Goal: Find specific page/section: Find specific page/section

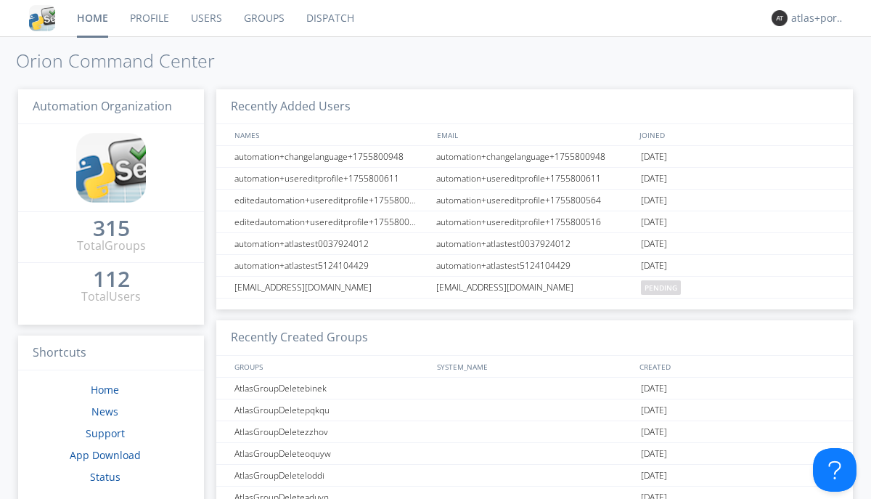
click at [329, 18] on link "Dispatch" at bounding box center [330, 18] width 70 height 36
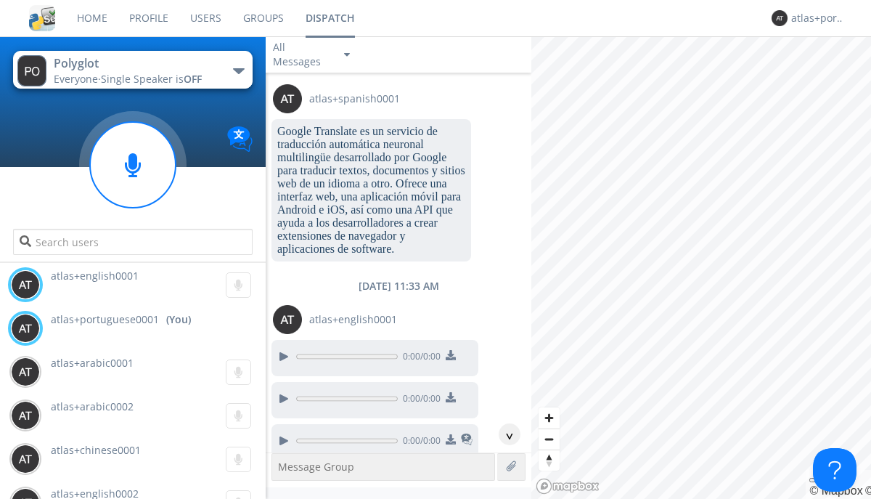
scroll to position [2081, 0]
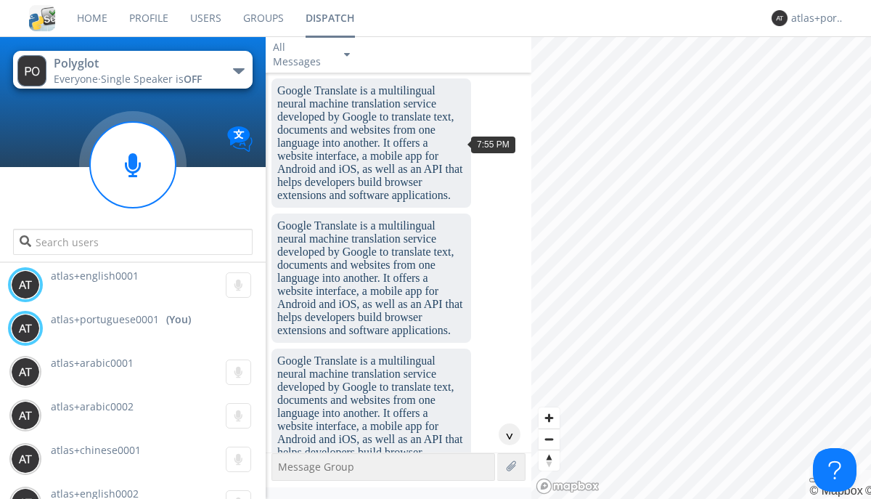
scroll to position [110, 0]
click at [504, 434] on div "^" at bounding box center [510, 434] width 22 height 22
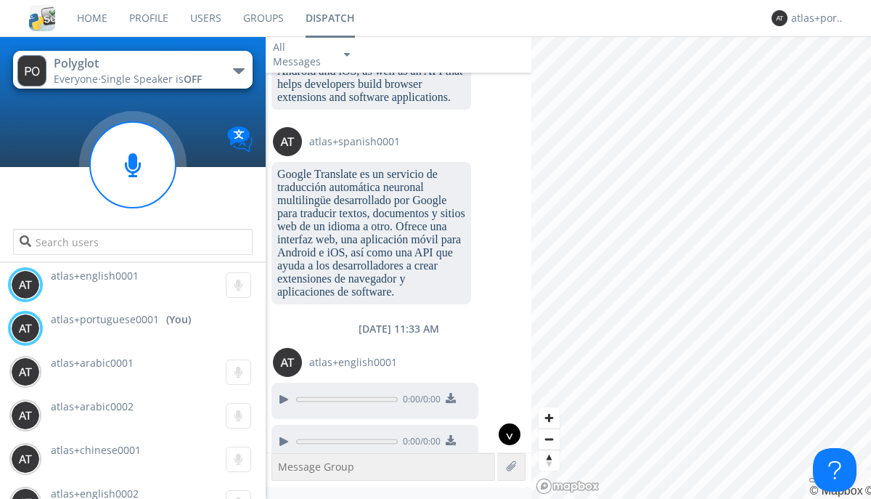
scroll to position [2081, 0]
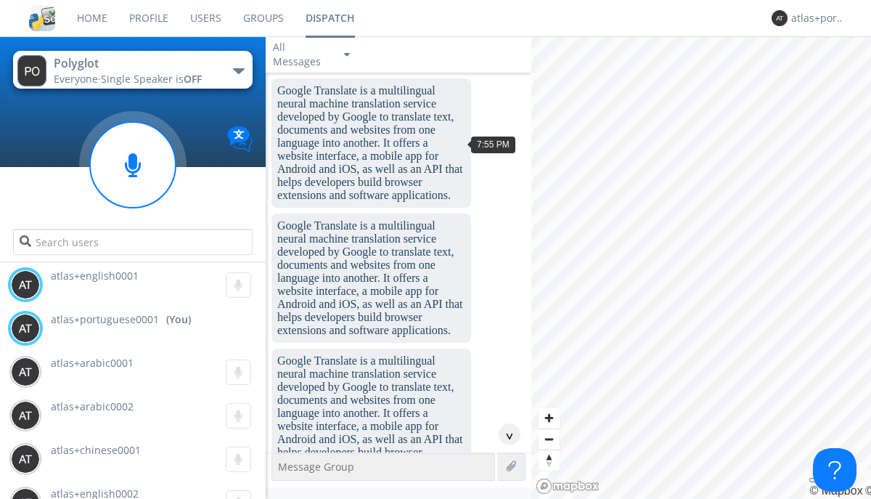
scroll to position [67, 0]
click at [504, 434] on div "^" at bounding box center [510, 434] width 22 height 22
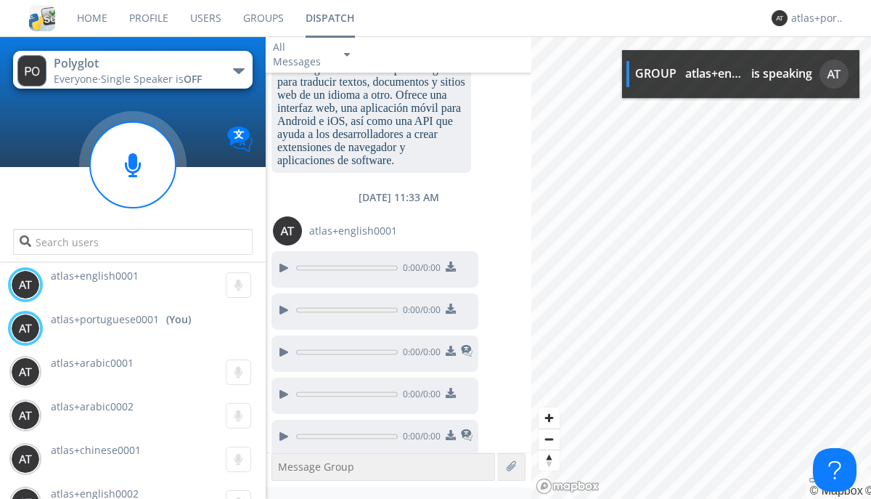
scroll to position [2121, 0]
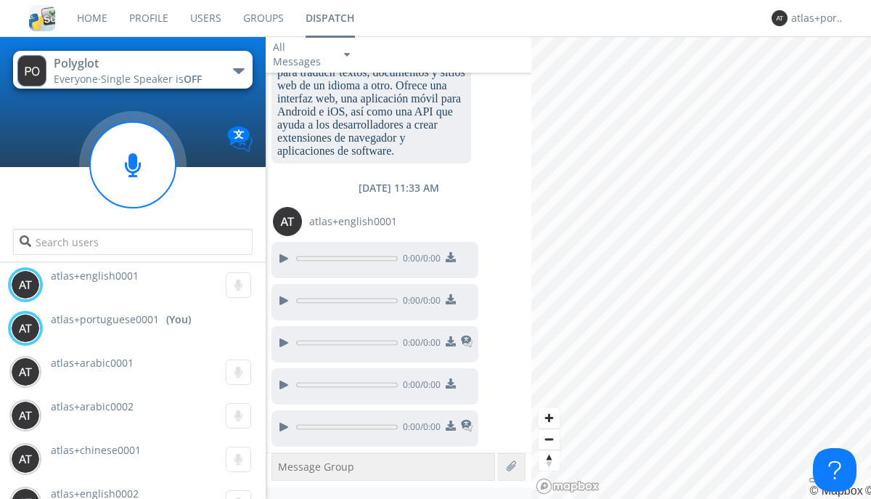
click at [450, 427] on img at bounding box center [451, 425] width 10 height 10
